Goal: Task Accomplishment & Management: Complete application form

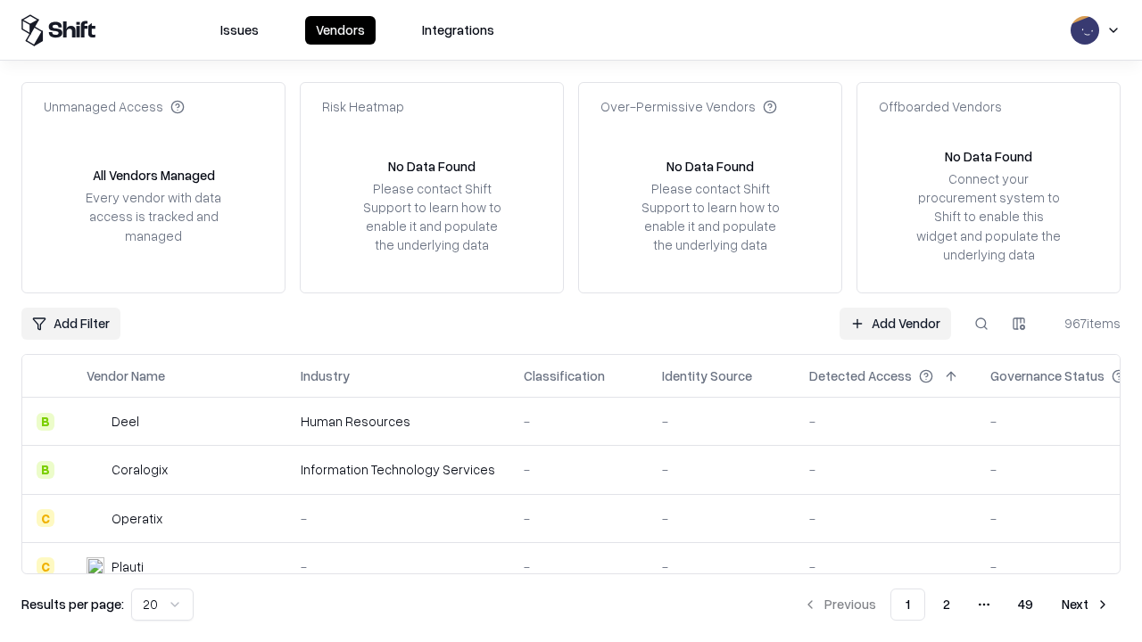
click at [895, 323] on link "Add Vendor" at bounding box center [894, 324] width 111 height 32
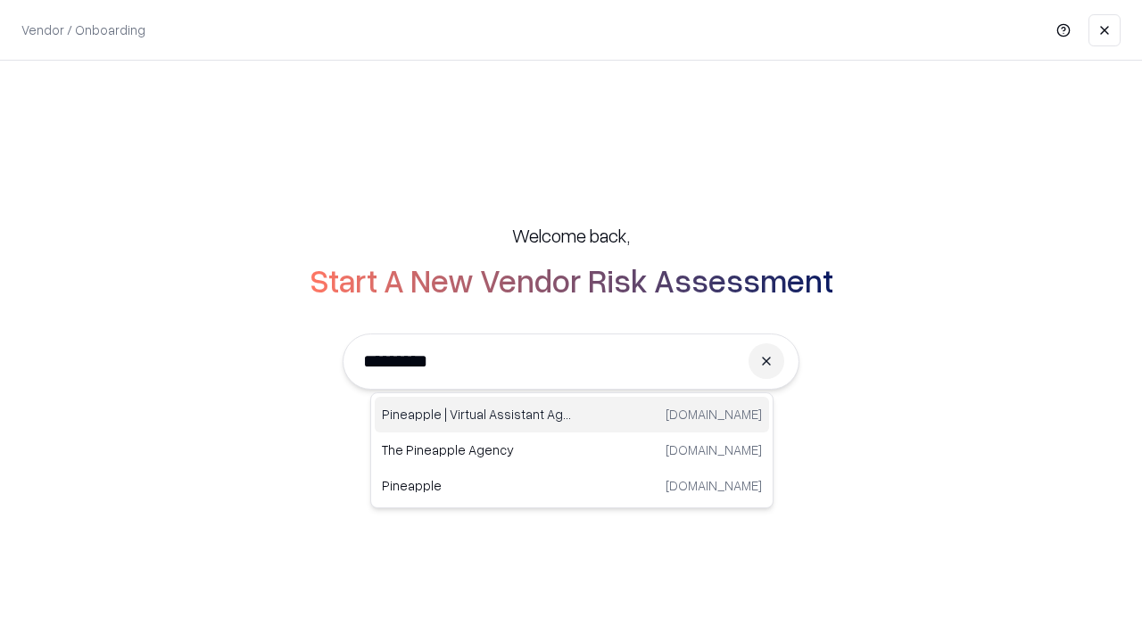
click at [572, 415] on div "Pineapple | Virtual Assistant Agency [DOMAIN_NAME]" at bounding box center [572, 415] width 394 height 36
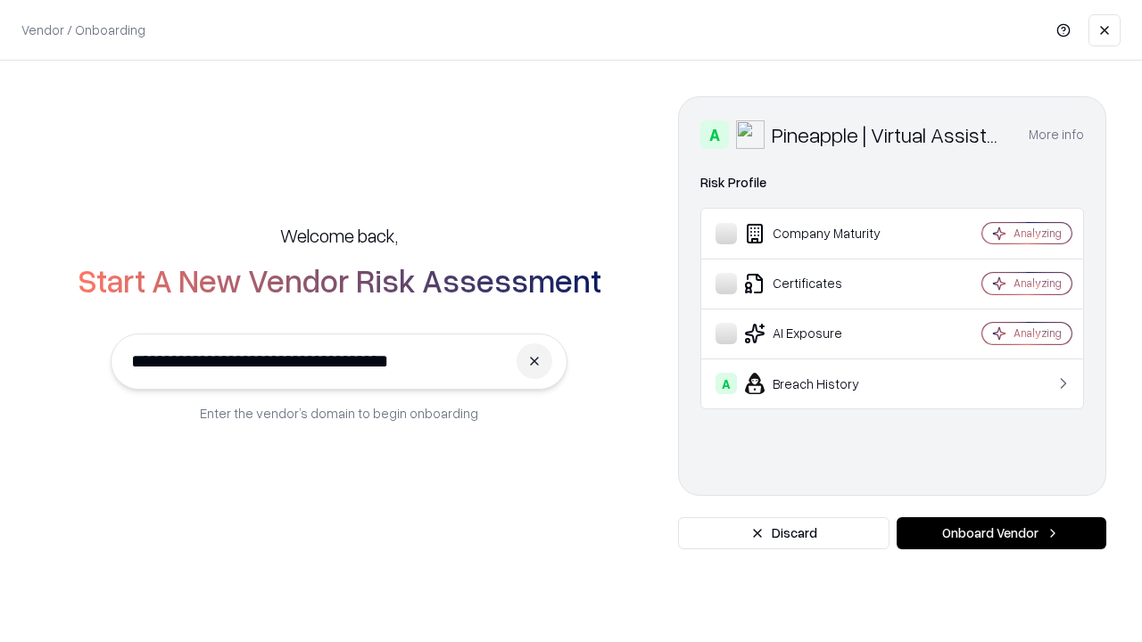
type input "**********"
click at [1001, 533] on button "Onboard Vendor" at bounding box center [1001, 533] width 210 height 32
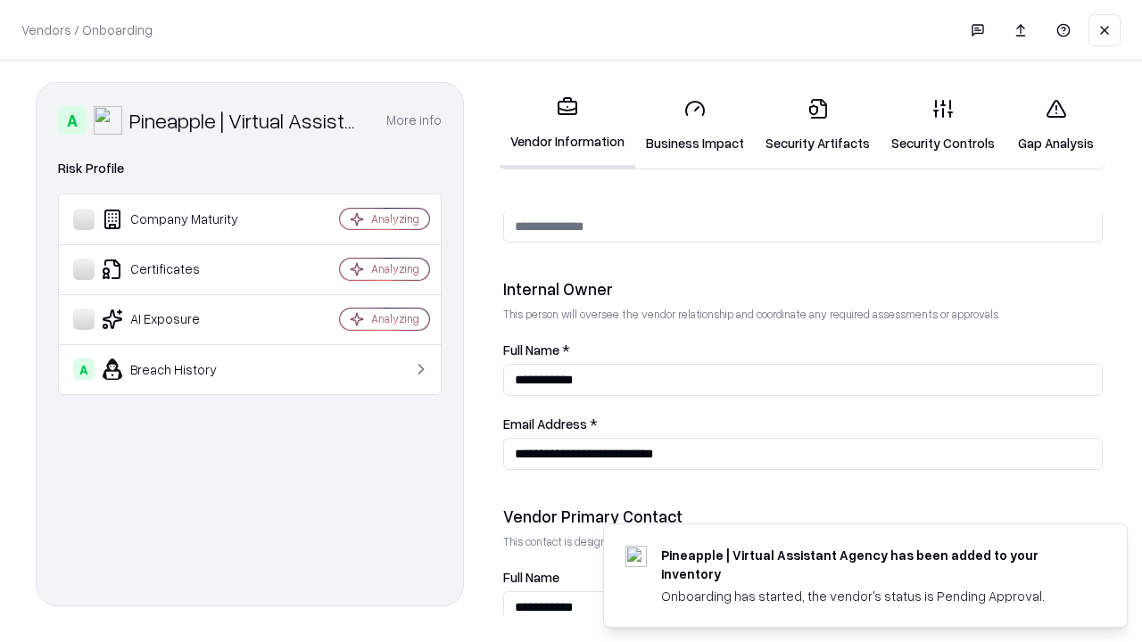
scroll to position [924, 0]
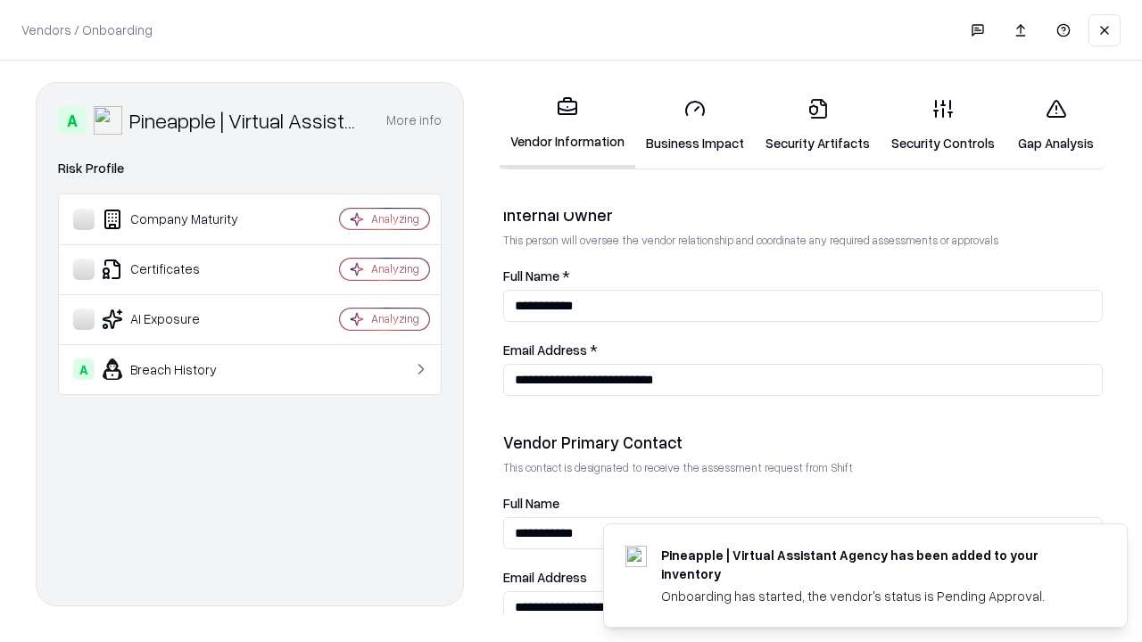
click at [695, 125] on link "Business Impact" at bounding box center [695, 125] width 120 height 83
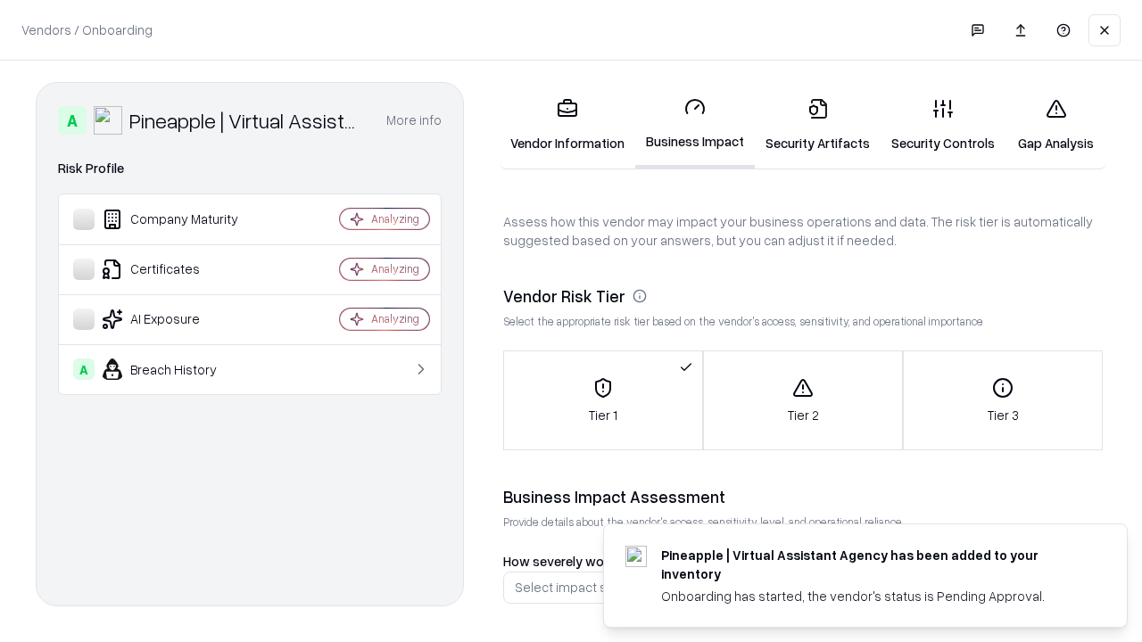
click at [1055, 125] on link "Gap Analysis" at bounding box center [1055, 125] width 101 height 83
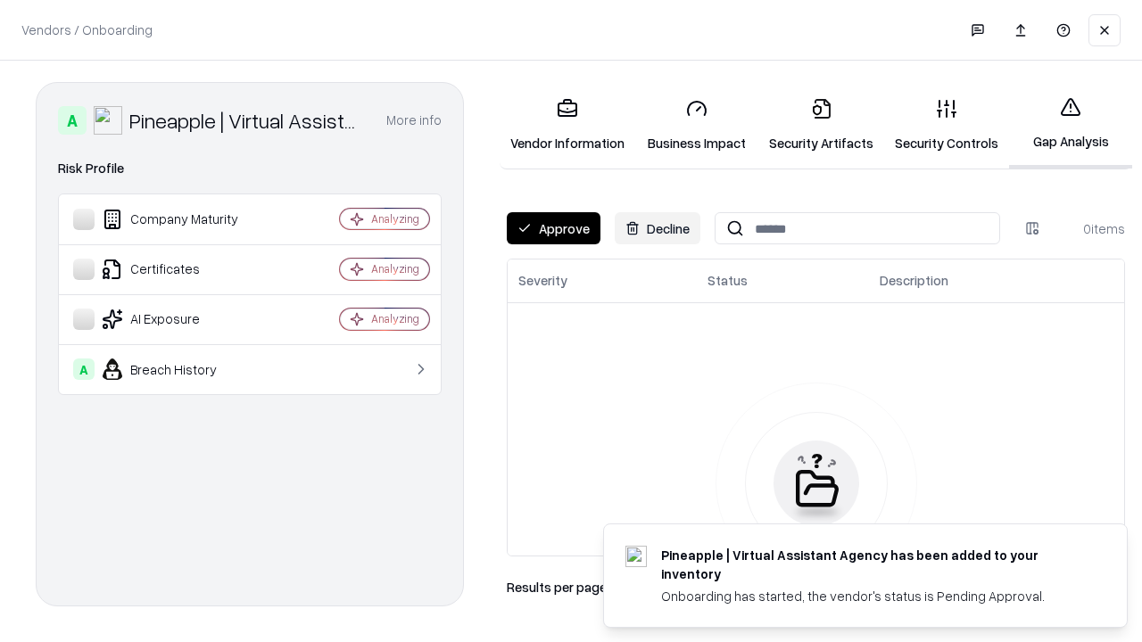
click at [553, 228] on button "Approve" at bounding box center [554, 228] width 94 height 32
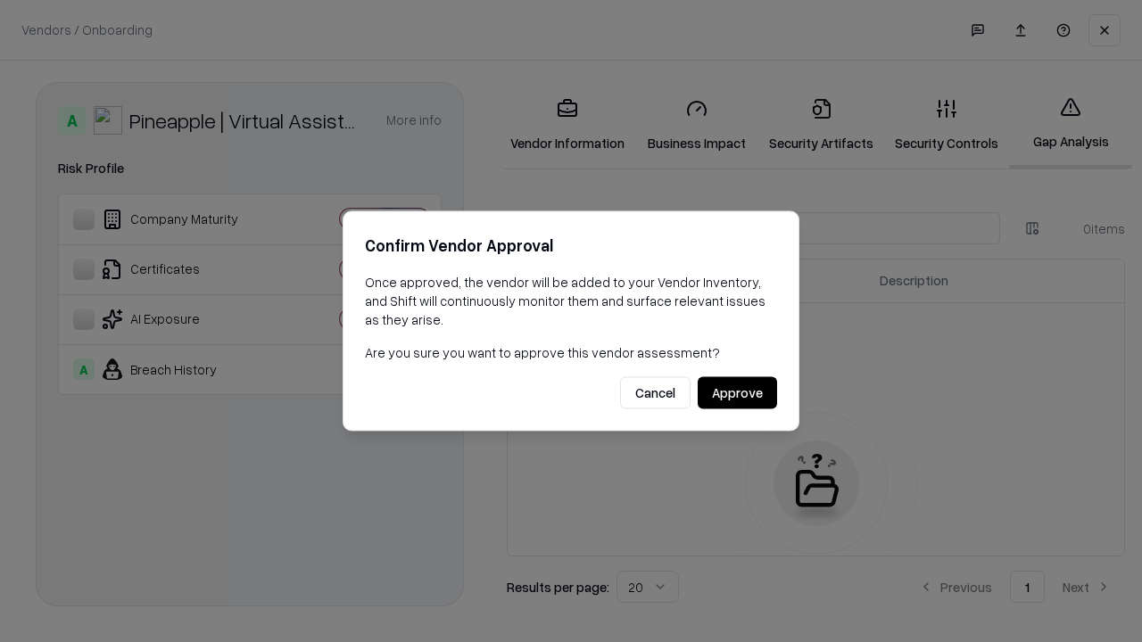
click at [737, 392] on button "Approve" at bounding box center [737, 393] width 79 height 32
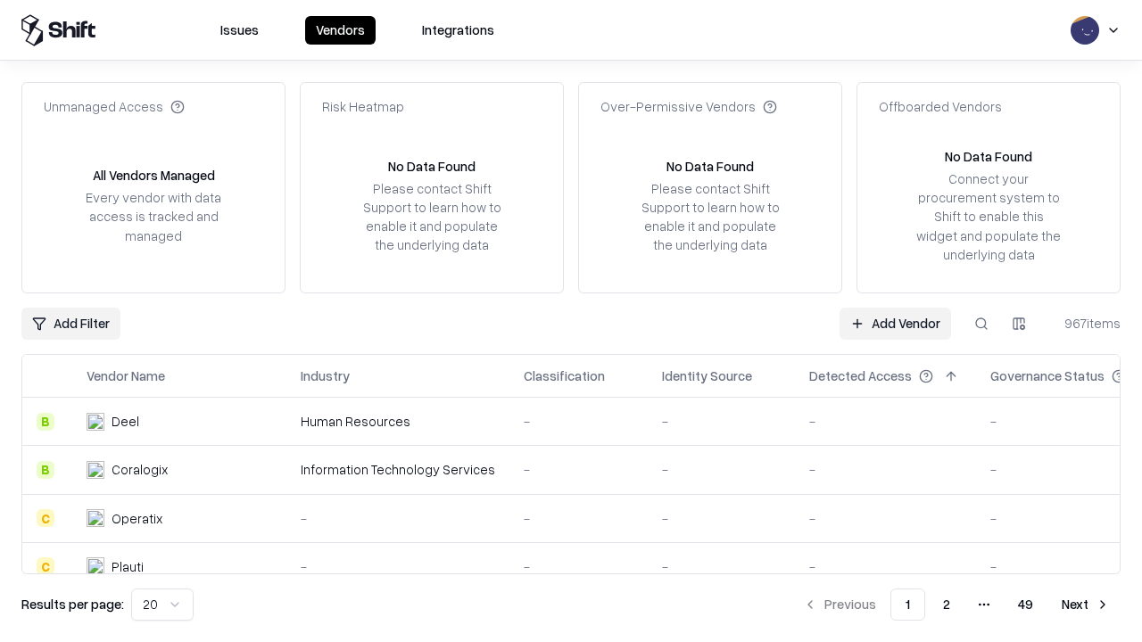
type input "**********"
click at [895, 323] on link "Add Vendor" at bounding box center [894, 324] width 111 height 32
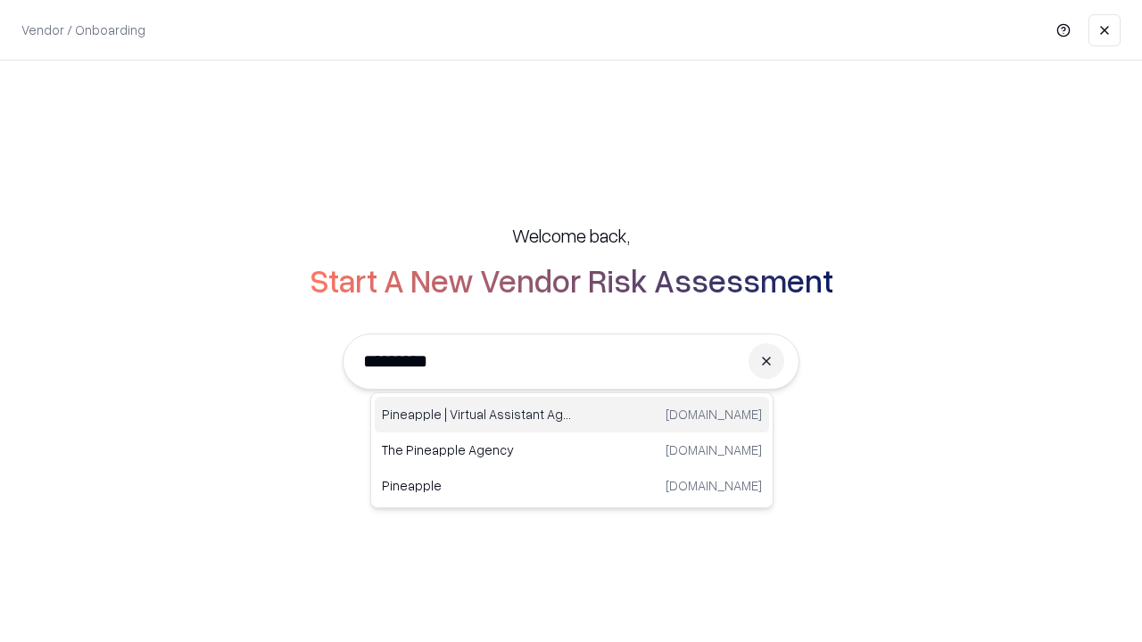
click at [572, 415] on div "Pineapple | Virtual Assistant Agency [DOMAIN_NAME]" at bounding box center [572, 415] width 394 height 36
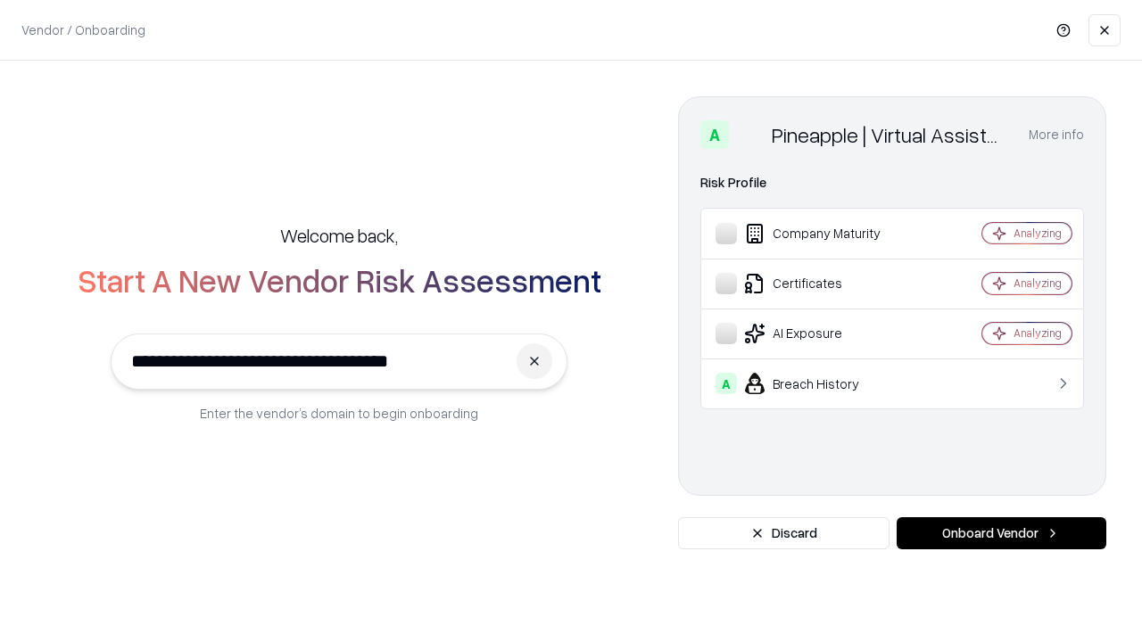
type input "**********"
click at [1001, 533] on button "Onboard Vendor" at bounding box center [1001, 533] width 210 height 32
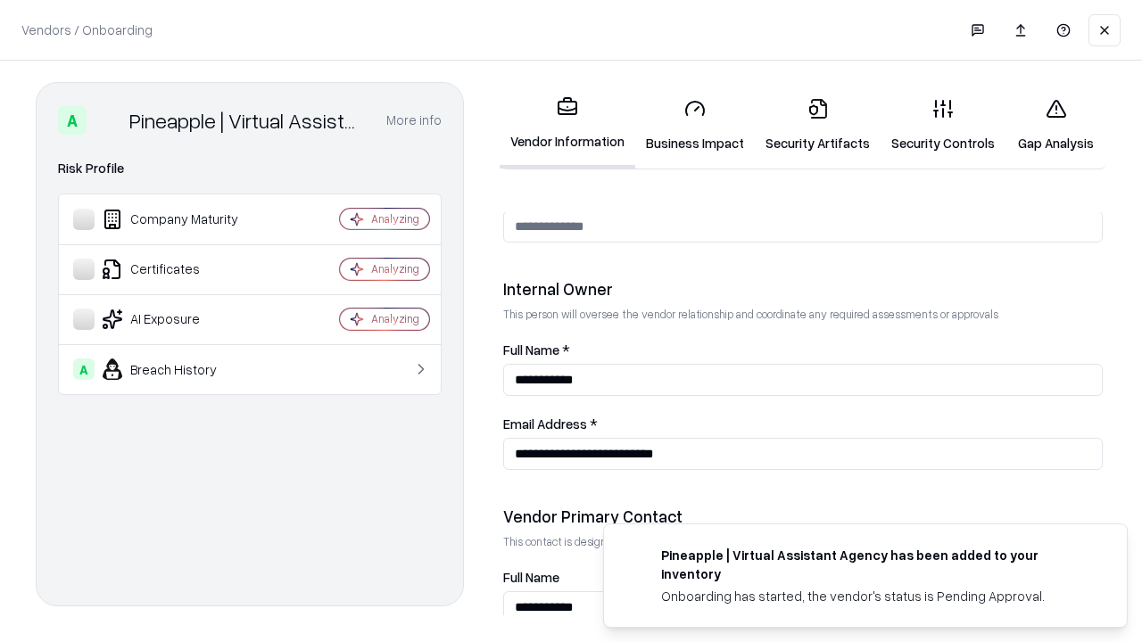
scroll to position [924, 0]
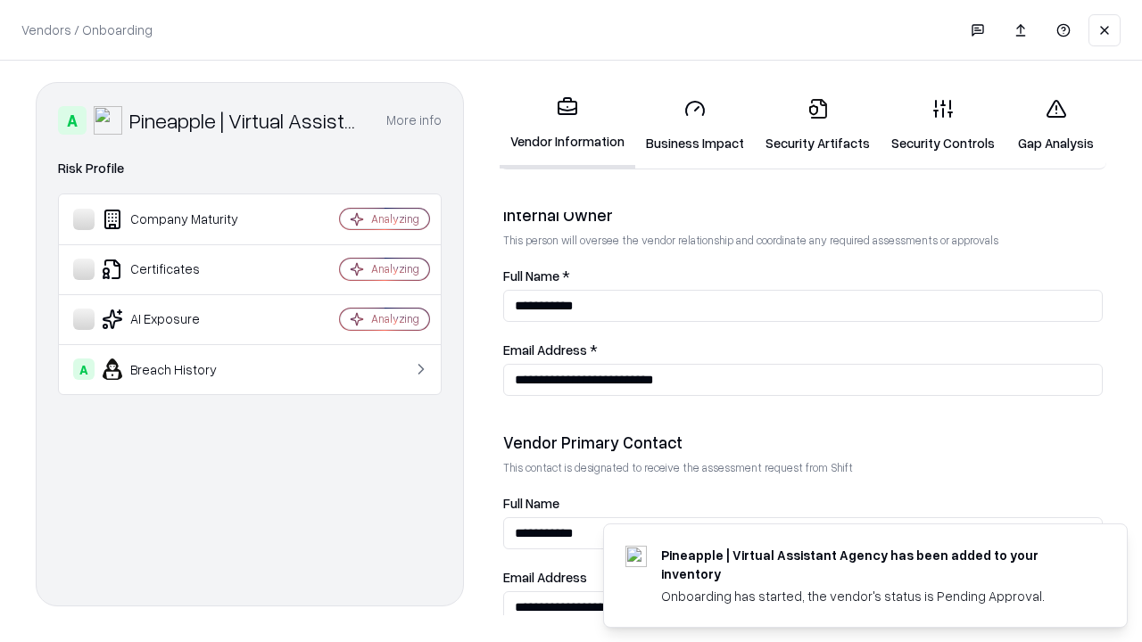
click at [1055, 125] on link "Gap Analysis" at bounding box center [1055, 125] width 101 height 83
